Goal: Task Accomplishment & Management: Manage account settings

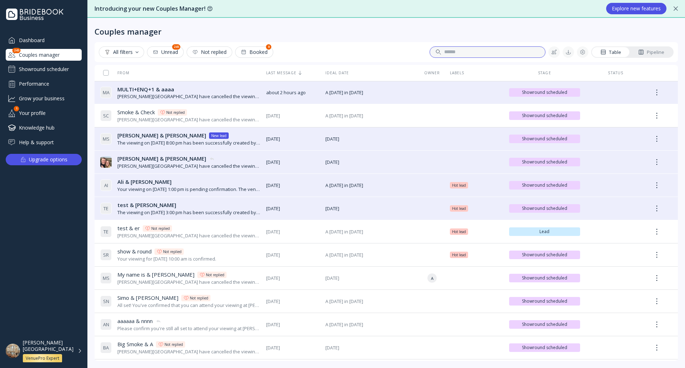
click at [510, 50] on input at bounding box center [491, 52] width 95 height 7
click at [405, 52] on div "**********" at bounding box center [433, 51] width 223 height 11
click at [477, 55] on input "**********" at bounding box center [485, 52] width 83 height 7
click at [476, 52] on input "**********" at bounding box center [485, 52] width 83 height 7
type input "**********"
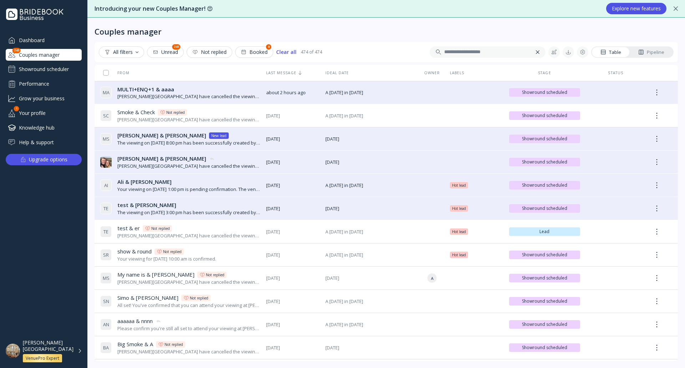
click at [76, 353] on div "[PERSON_NAME][GEOGRAPHIC_DATA] VenuePro Expert" at bounding box center [52, 350] width 59 height 23
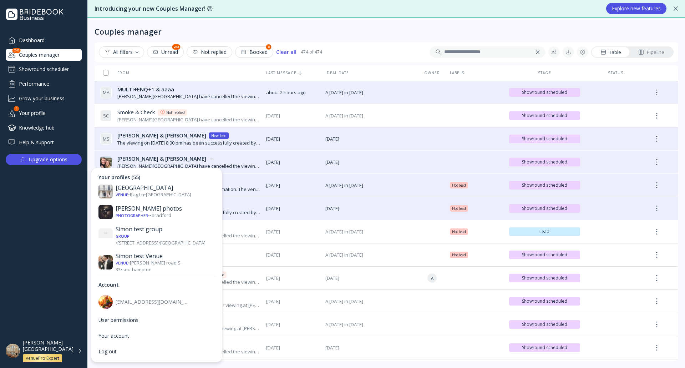
scroll to position [1034, 0]
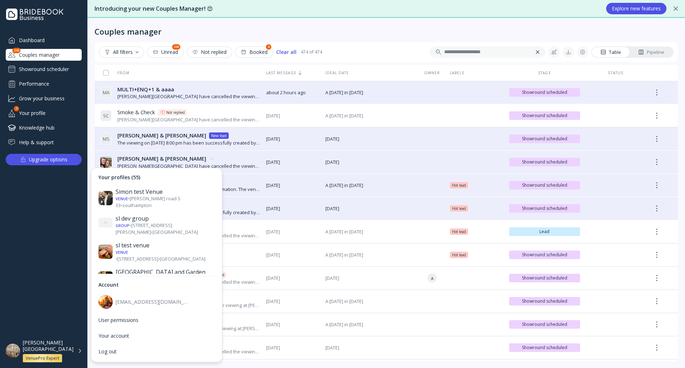
click at [151, 365] on div "Venue • The Friars • [GEOGRAPHIC_DATA]" at bounding box center [165, 368] width 99 height 7
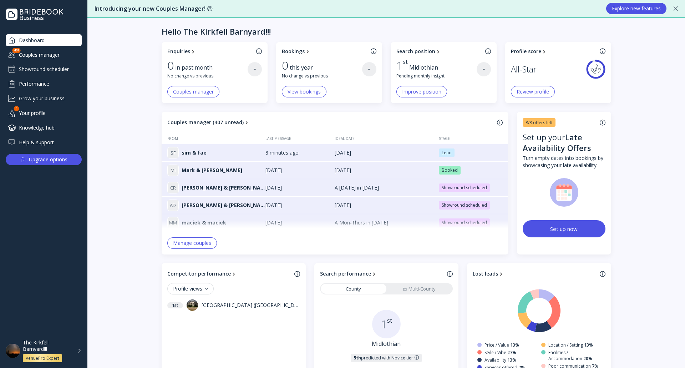
click at [66, 71] on div "Showround scheduler" at bounding box center [44, 68] width 76 height 11
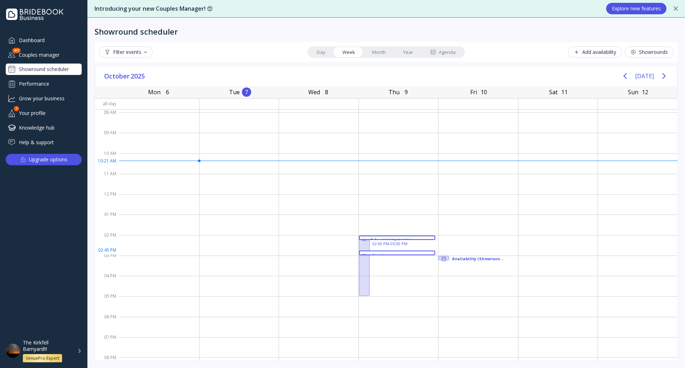
click at [377, 250] on div "The Couple 02:45 PM - 03:00 PM" at bounding box center [397, 252] width 77 height 4
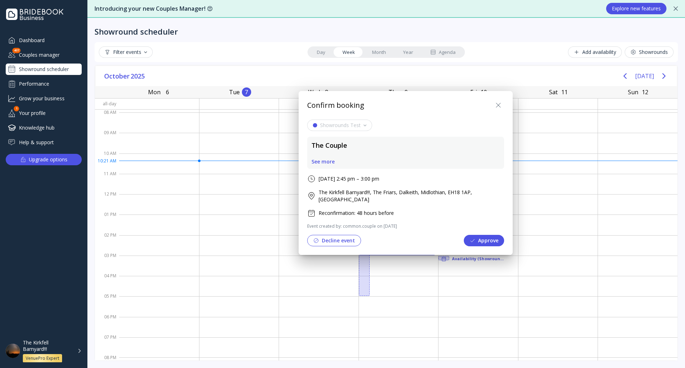
click at [320, 237] on button "Decline event" at bounding box center [334, 240] width 54 height 11
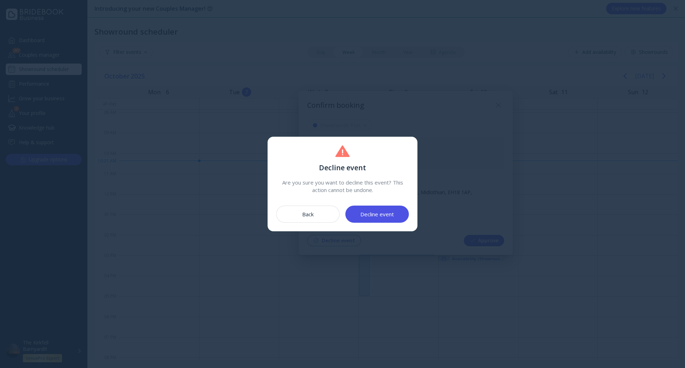
click at [381, 217] on div "Decline event" at bounding box center [377, 214] width 34 height 6
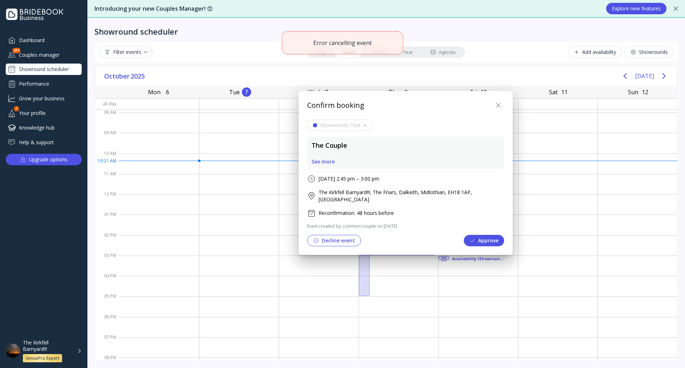
click at [464, 238] on button "Approve" at bounding box center [484, 240] width 40 height 11
click at [493, 100] on button at bounding box center [498, 105] width 11 height 11
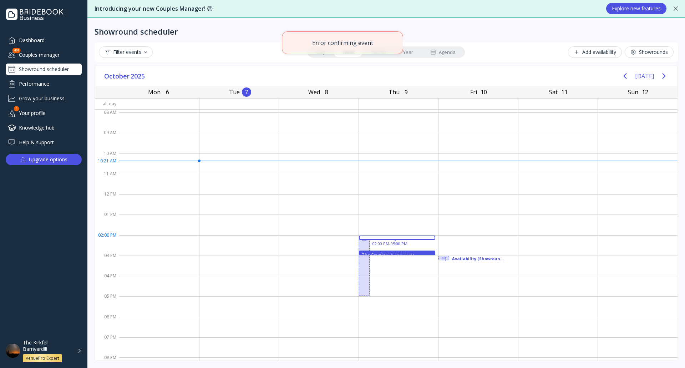
click at [384, 235] on div "sim & fae 02:00 PM - 02:15 PM" at bounding box center [397, 237] width 77 height 4
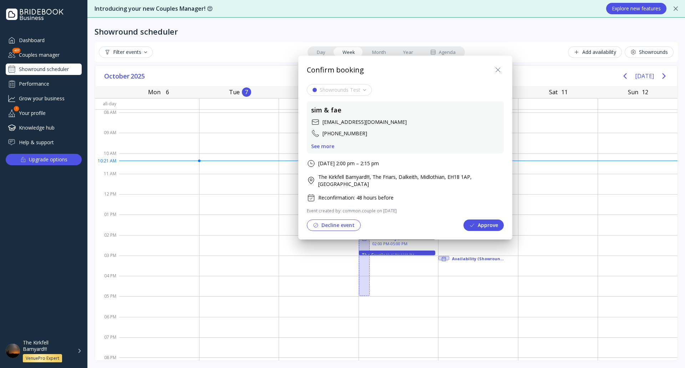
click at [463, 219] on button "Approve" at bounding box center [483, 224] width 40 height 11
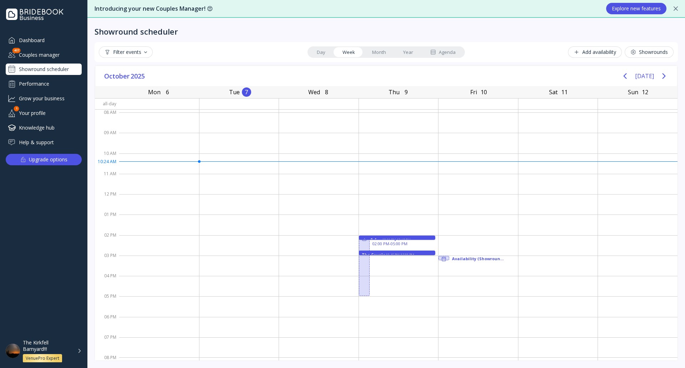
drag, startPoint x: 284, startPoint y: 43, endPoint x: 271, endPoint y: 29, distance: 19.2
click at [284, 43] on div "Filter events Day Week Month Year Agenda Add availability Showrounds" at bounding box center [386, 52] width 583 height 20
click at [75, 348] on div "The Kirkfell Barnyard!!! VenuePro Expert" at bounding box center [52, 350] width 59 height 23
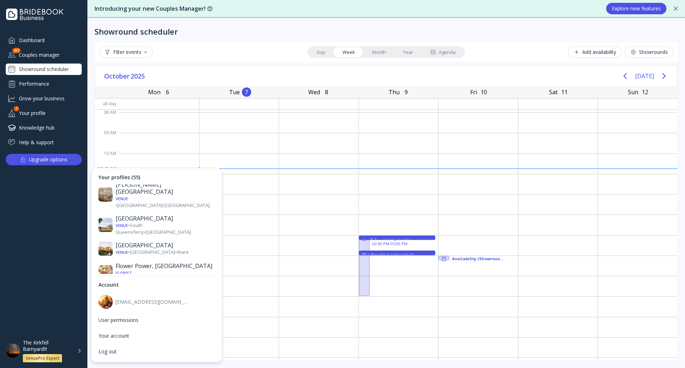
scroll to position [464, 0]
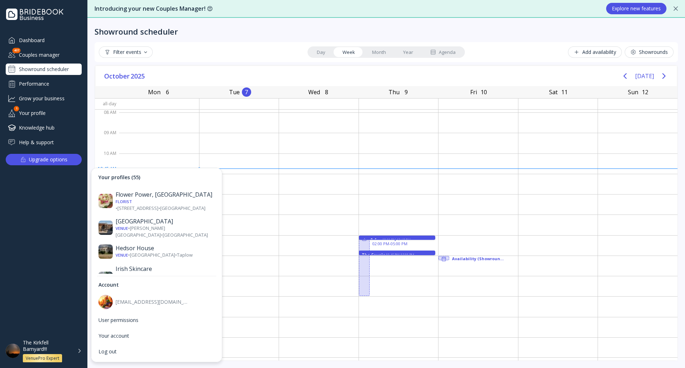
click at [177, 359] on div "Venue • [PERSON_NAME][GEOGRAPHIC_DATA] • [GEOGRAPHIC_DATA]" at bounding box center [165, 365] width 99 height 13
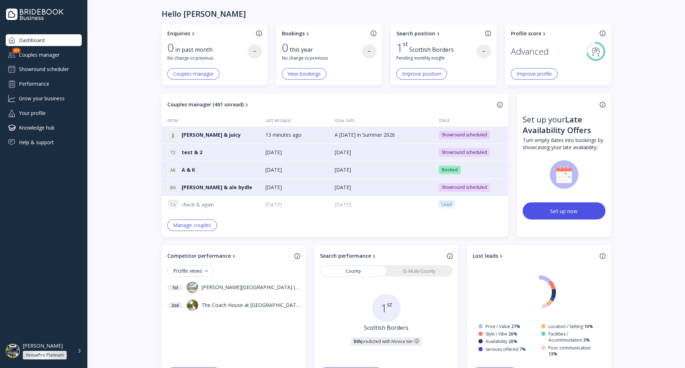
click at [46, 63] on div "Showround scheduler" at bounding box center [44, 68] width 76 height 11
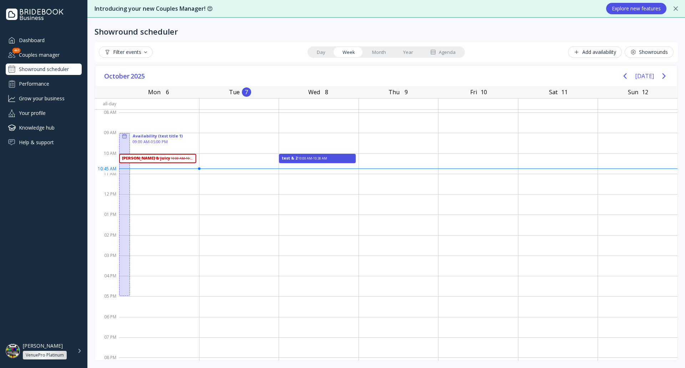
click at [83, 353] on div "[PERSON_NAME] VenuePro Platinum" at bounding box center [43, 350] width 87 height 23
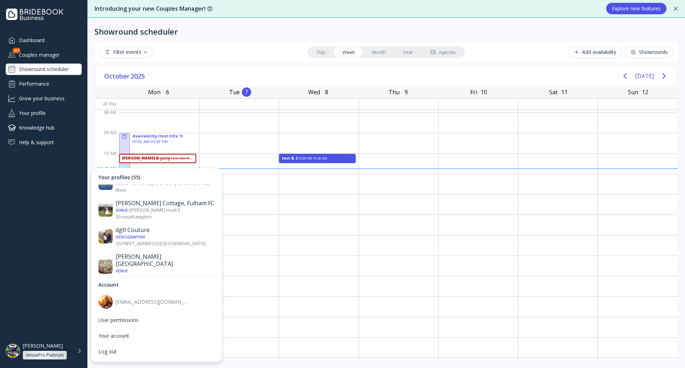
scroll to position [321, 0]
click at [157, 266] on div "Venue • [GEOGRAPHIC_DATA] • [GEOGRAPHIC_DATA]" at bounding box center [165, 272] width 99 height 13
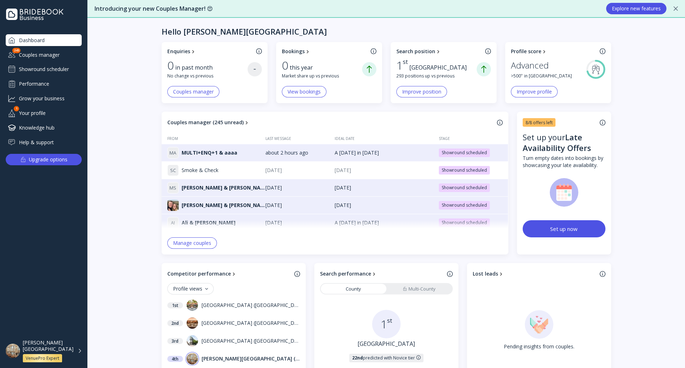
click at [56, 70] on div "Showround scheduler" at bounding box center [44, 68] width 76 height 11
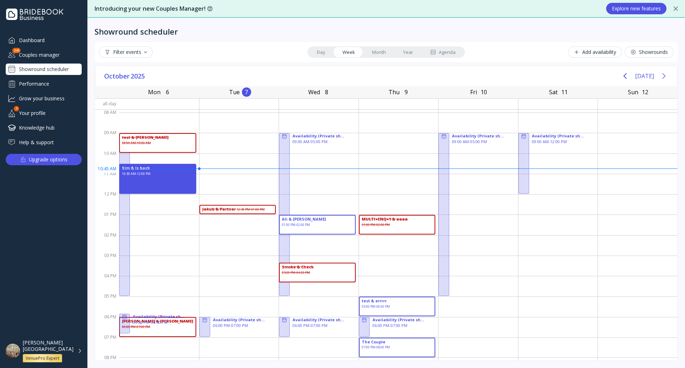
click at [669, 77] on button "Next page" at bounding box center [664, 76] width 14 height 14
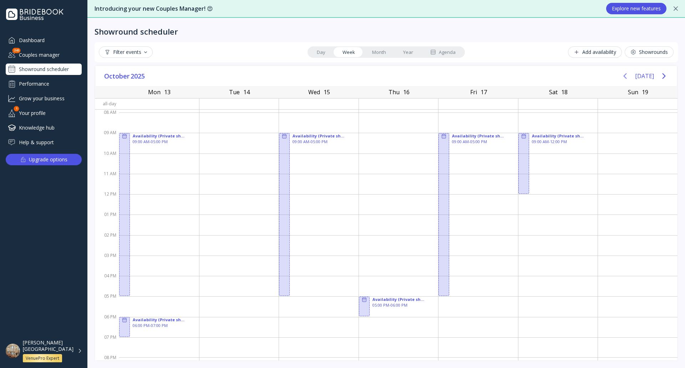
click at [632, 76] on button "Previous page" at bounding box center [625, 76] width 14 height 14
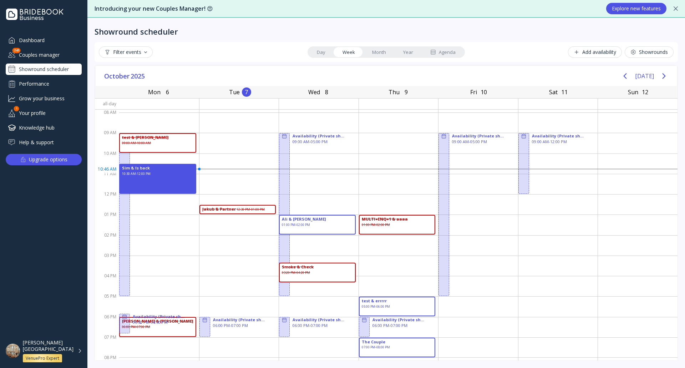
click at [74, 353] on div "[PERSON_NAME][GEOGRAPHIC_DATA] VenuePro Expert" at bounding box center [52, 350] width 59 height 23
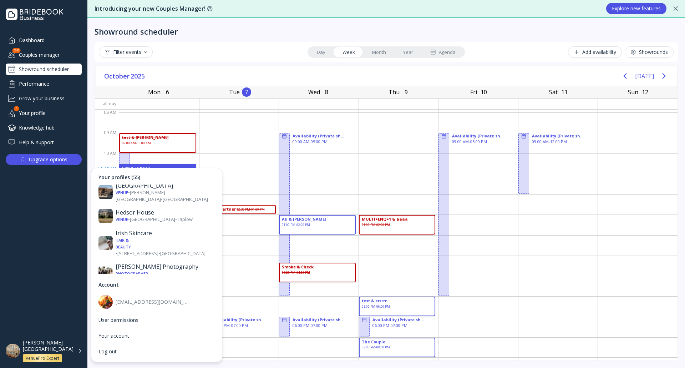
scroll to position [606, 0]
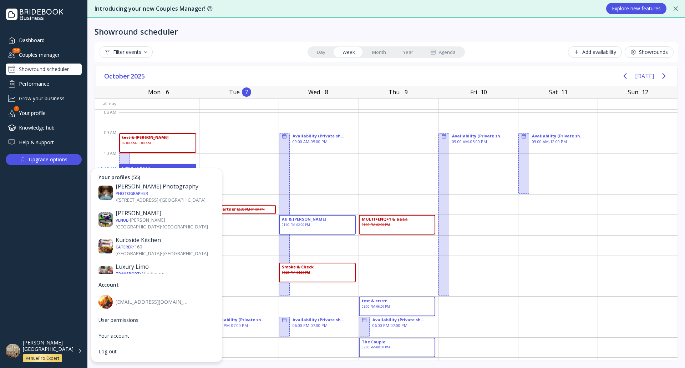
click at [162, 314] on div "Mandarin Oriental Venue • 66 [GEOGRAPHIC_DATA] • [GEOGRAPHIC_DATA]" at bounding box center [156, 324] width 125 height 20
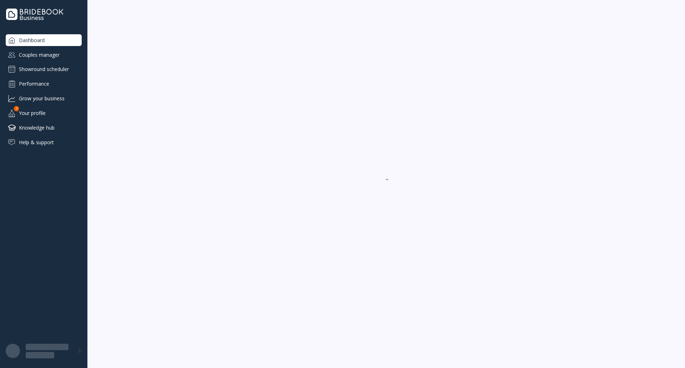
click at [58, 71] on div "Showround scheduler" at bounding box center [44, 68] width 76 height 11
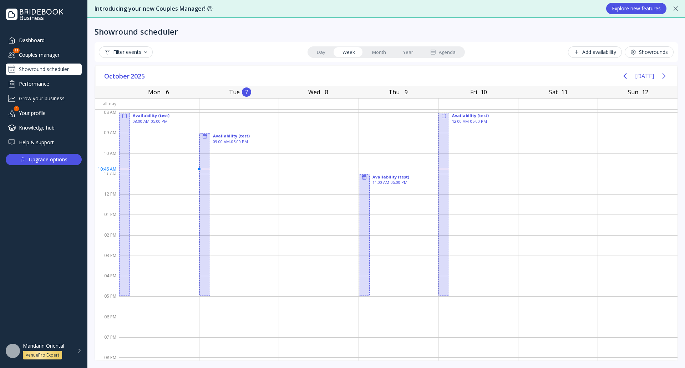
click at [660, 75] on icon "Next page" at bounding box center [664, 76] width 9 height 9
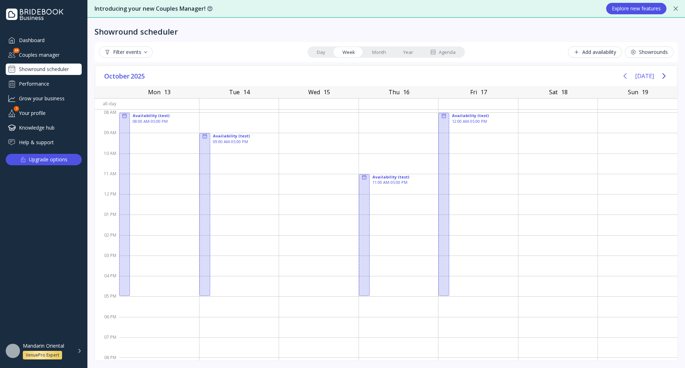
click at [626, 76] on icon "Previous page" at bounding box center [624, 76] width 3 height 6
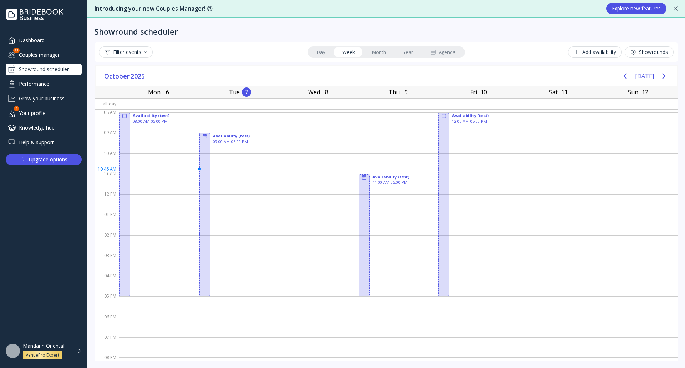
click at [74, 352] on div "Mandarin Oriental VenuePro Expert" at bounding box center [52, 350] width 59 height 17
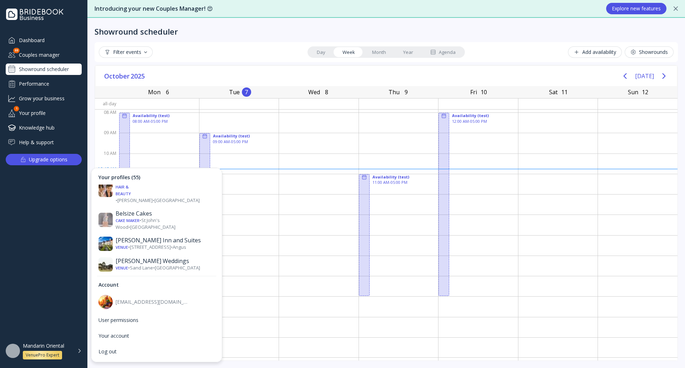
scroll to position [250, 0]
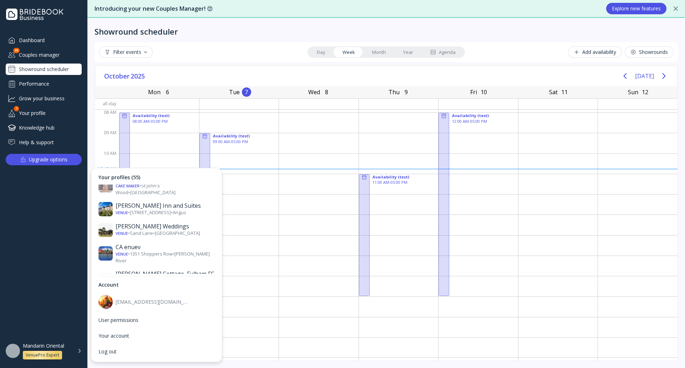
click at [162, 324] on div "[PERSON_NAME][GEOGRAPHIC_DATA]" at bounding box center [165, 331] width 99 height 14
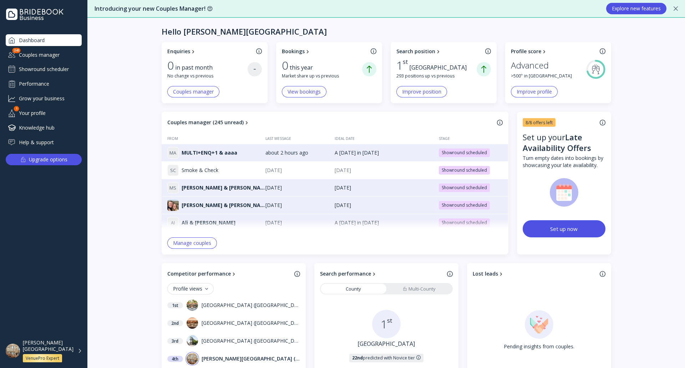
click at [43, 53] on div "Couples manager" at bounding box center [44, 55] width 76 height 12
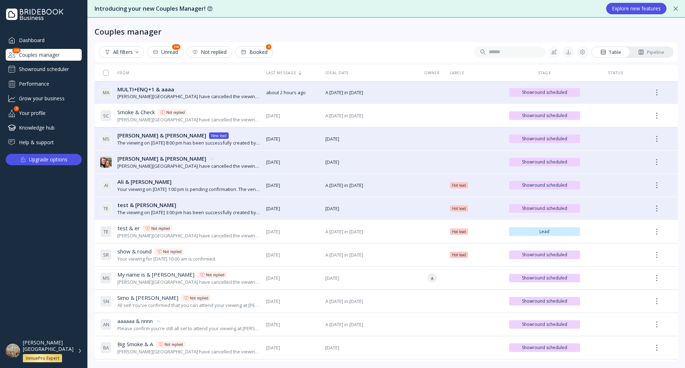
click at [61, 67] on div "Showround scheduler" at bounding box center [44, 68] width 76 height 11
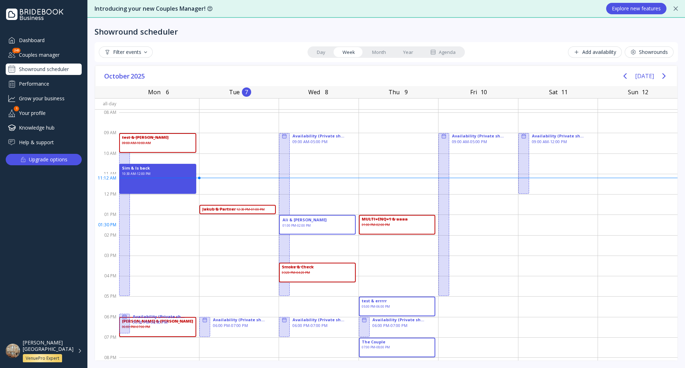
click at [333, 229] on div "[PERSON_NAME] & [PERSON_NAME] 01:00 PM - 02:00 PM" at bounding box center [317, 225] width 77 height 20
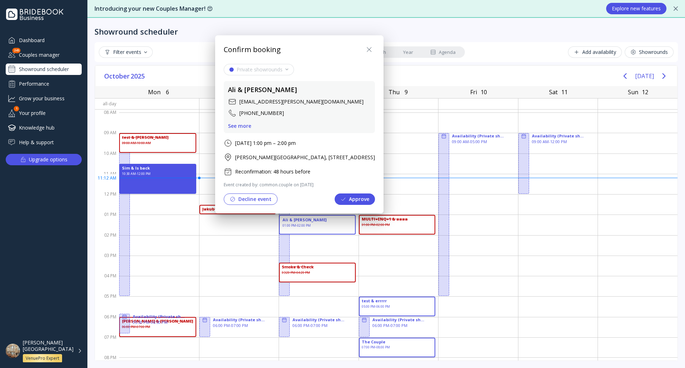
click at [373, 52] on icon at bounding box center [369, 49] width 9 height 9
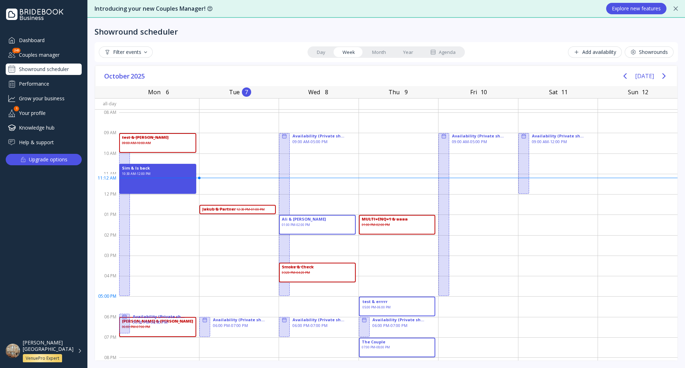
click at [390, 301] on div "test & errrrr 05:00 PM - 06:00 PM" at bounding box center [397, 306] width 77 height 20
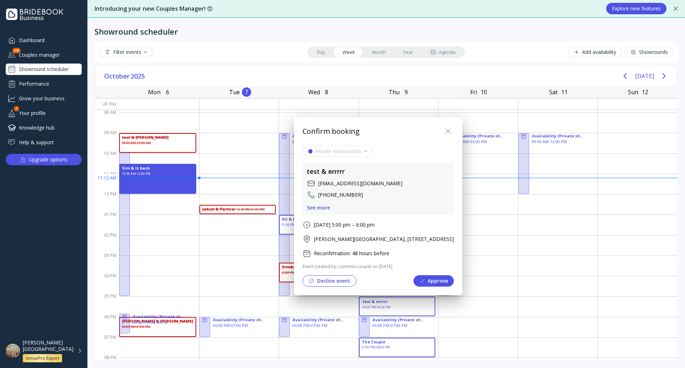
click at [452, 132] on icon at bounding box center [448, 131] width 9 height 9
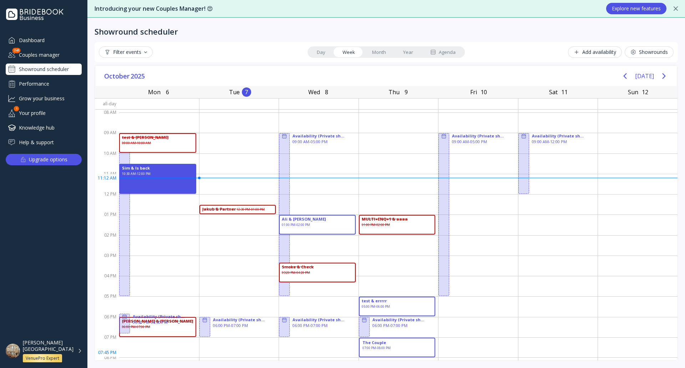
click at [413, 349] on div "The Couple 07:00 PM - 08:00 PM" at bounding box center [397, 347] width 77 height 20
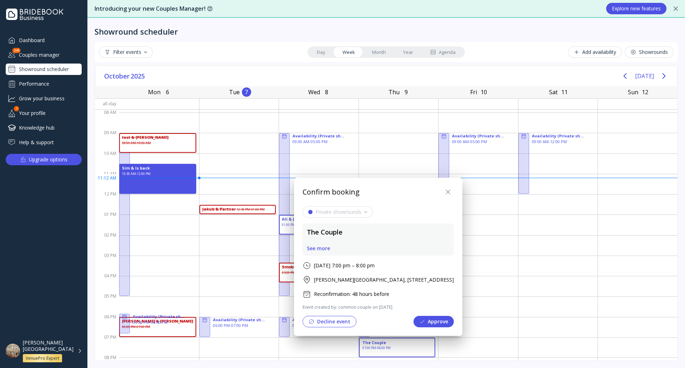
click at [452, 192] on icon at bounding box center [448, 192] width 9 height 9
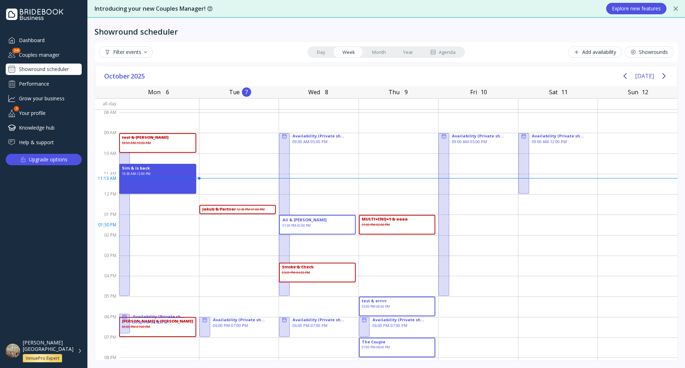
click at [325, 227] on div "[PERSON_NAME] & [PERSON_NAME] 01:00 PM - 02:00 PM" at bounding box center [317, 225] width 77 height 20
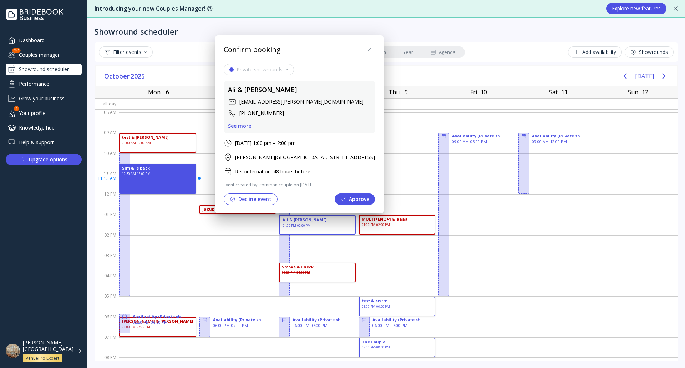
click at [373, 51] on icon at bounding box center [369, 49] width 9 height 9
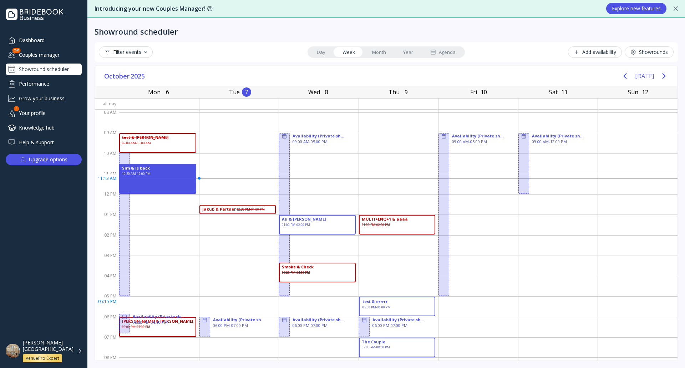
click at [398, 303] on div "test & errrrr 05:00 PM - 06:00 PM" at bounding box center [397, 306] width 77 height 20
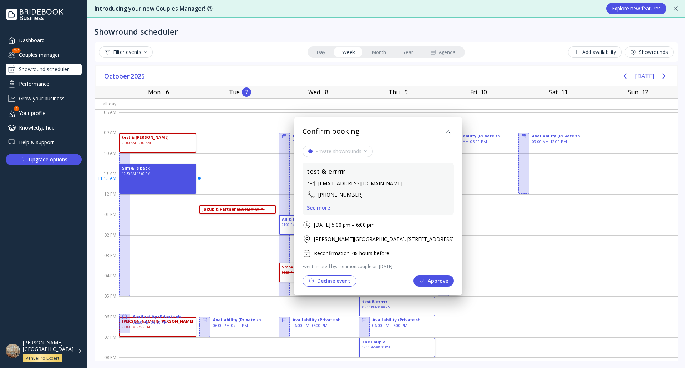
click at [450, 132] on icon at bounding box center [448, 131] width 4 height 4
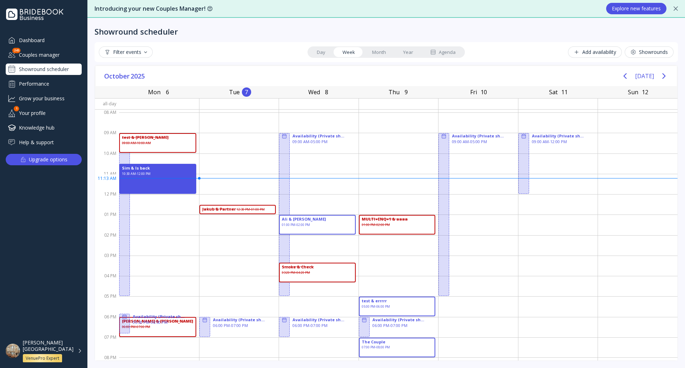
click at [79, 352] on div "[PERSON_NAME][GEOGRAPHIC_DATA] VenuePro Expert" at bounding box center [52, 350] width 59 height 23
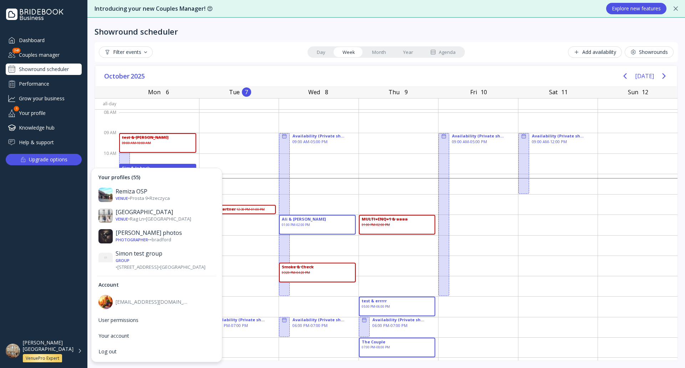
scroll to position [963, 0]
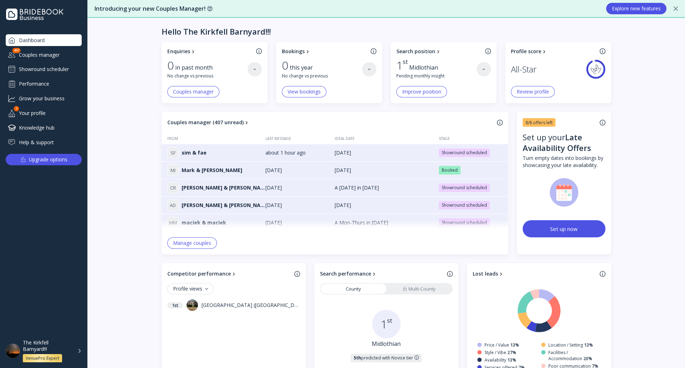
click at [68, 67] on div "Showround scheduler" at bounding box center [44, 68] width 76 height 11
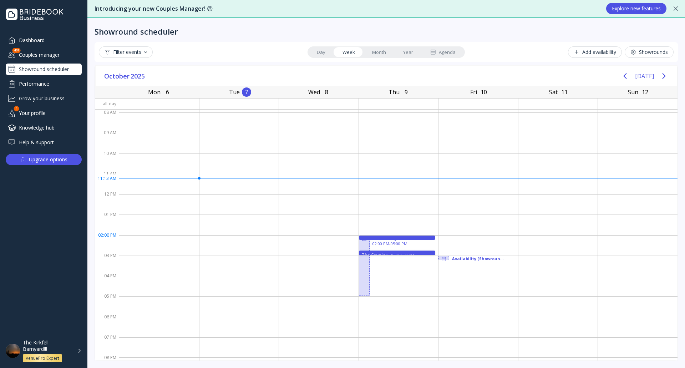
click at [392, 236] on div "sim & fae 02:00 PM - 02:15 PM" at bounding box center [397, 237] width 77 height 4
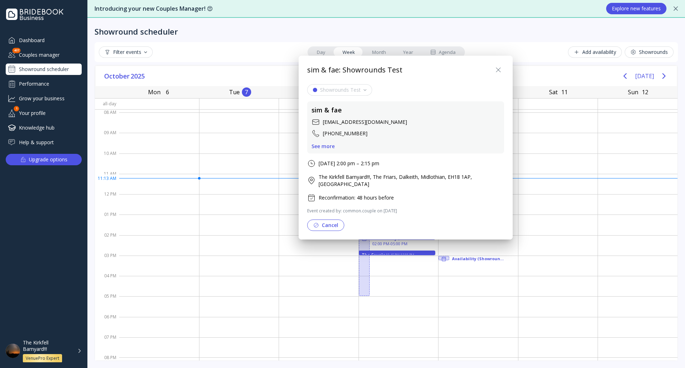
click at [327, 145] on div "See more" at bounding box center [322, 146] width 23 height 6
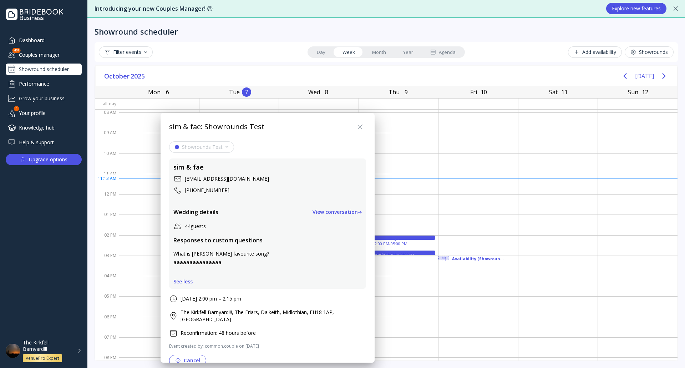
click at [312, 212] on div "View conversation →" at bounding box center [337, 212] width 50 height 6
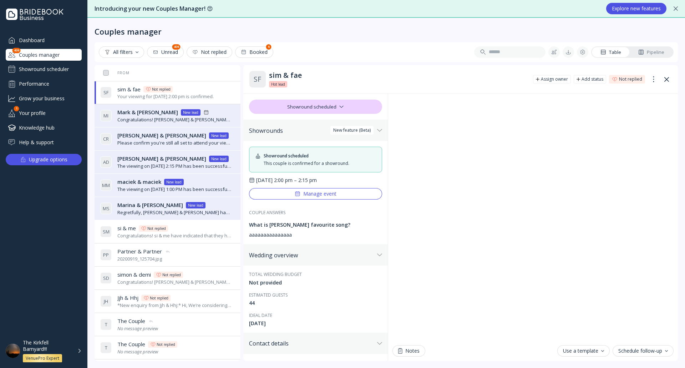
click at [77, 347] on div "The Kirkfell Barnyard!!! VenuePro Expert" at bounding box center [52, 350] width 59 height 23
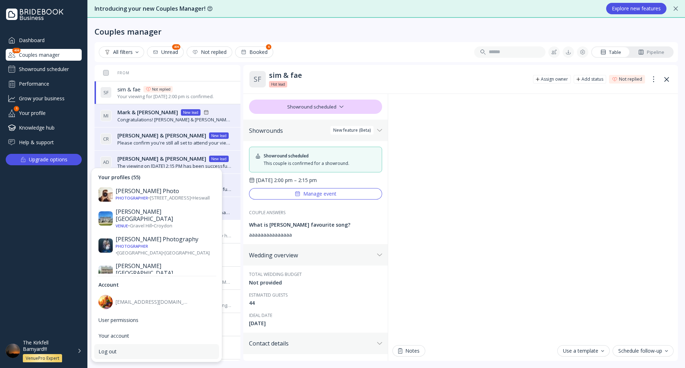
click at [123, 348] on div "Log out" at bounding box center [156, 351] width 116 height 6
